Goal: Check status

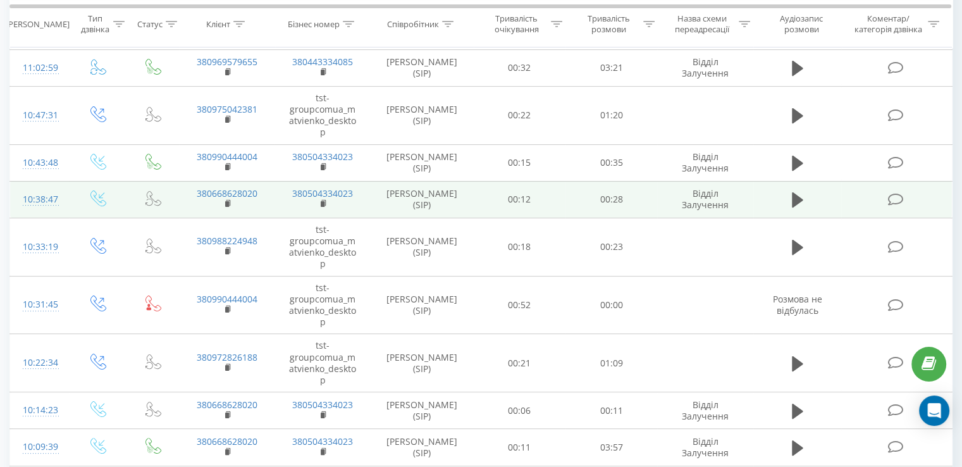
scroll to position [113, 0]
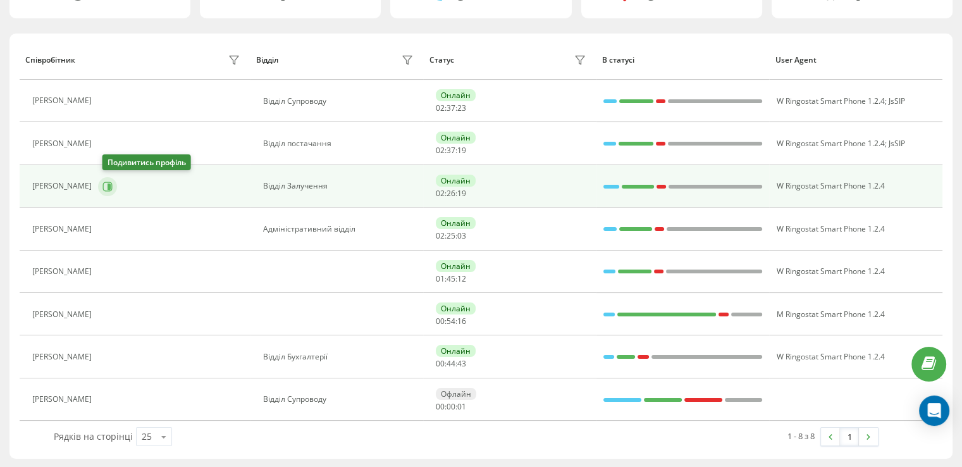
click at [111, 187] on icon at bounding box center [109, 186] width 3 height 6
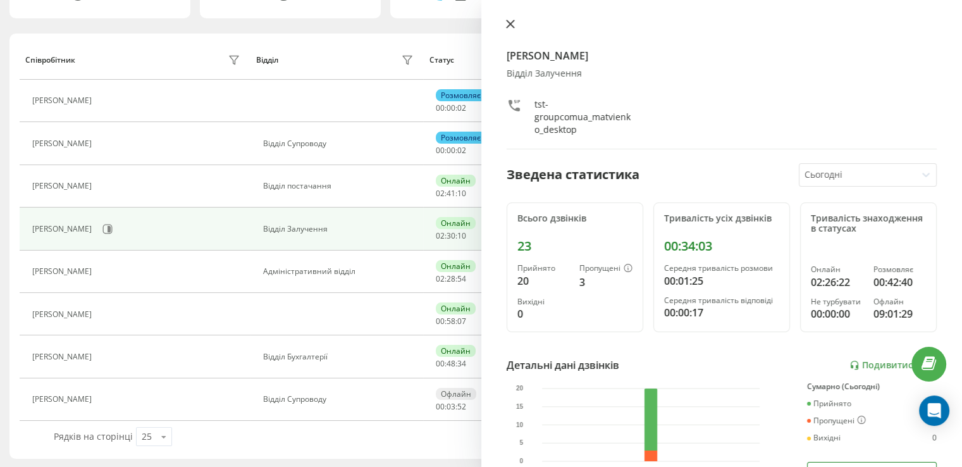
click at [505, 28] on button at bounding box center [510, 25] width 16 height 12
